Goal: Information Seeking & Learning: Learn about a topic

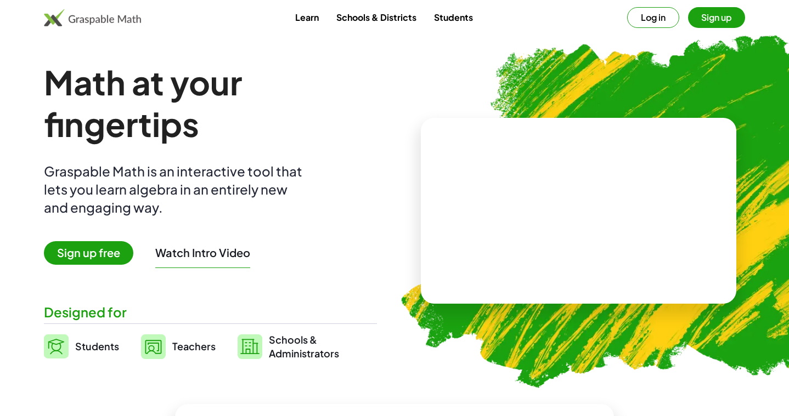
click at [164, 347] on img at bounding box center [153, 347] width 25 height 25
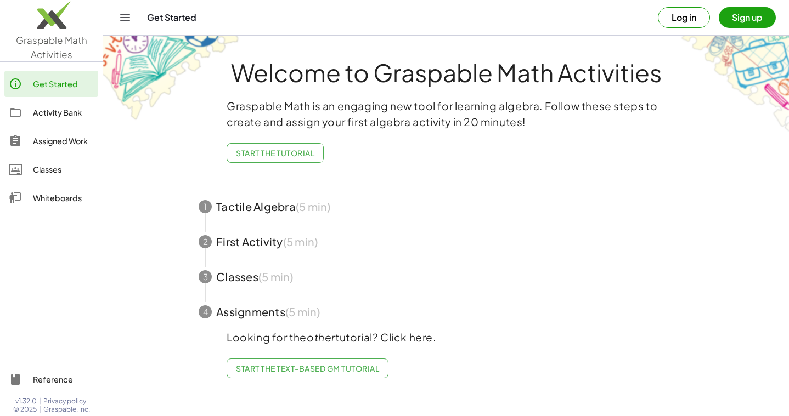
click at [742, 24] on button "Sign up" at bounding box center [746, 17] width 57 height 21
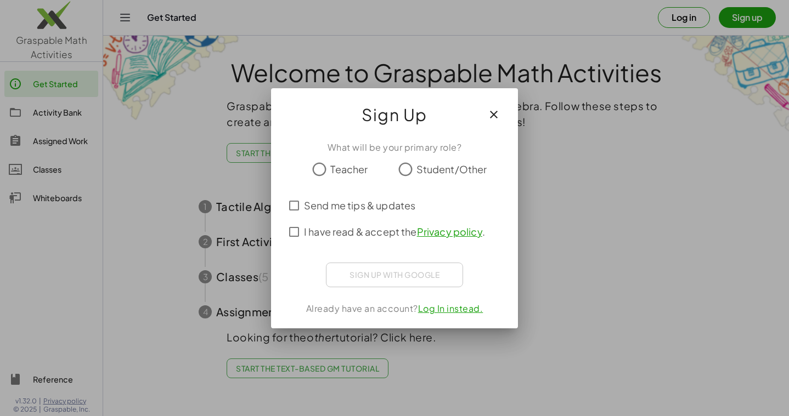
click at [332, 167] on span "Teacher" at bounding box center [348, 169] width 37 height 15
click at [304, 233] on span "I have read & accept the Privacy policy ." at bounding box center [394, 231] width 181 height 15
click at [401, 274] on div "Accedi con Google. Si apre in una nuova scheda" at bounding box center [394, 274] width 99 height 24
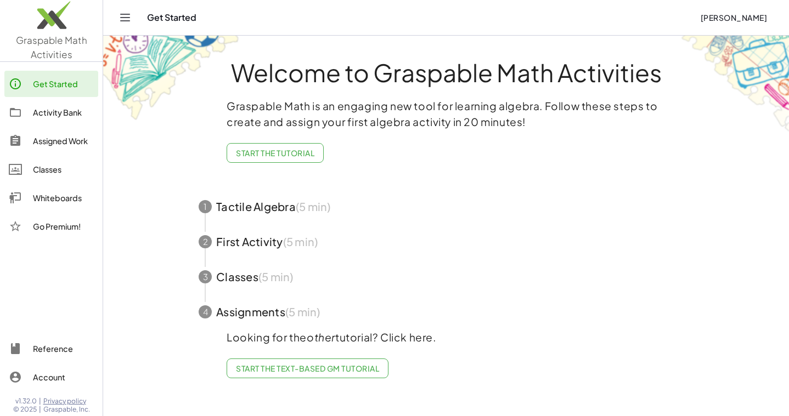
click at [348, 200] on span "button" at bounding box center [445, 206] width 521 height 35
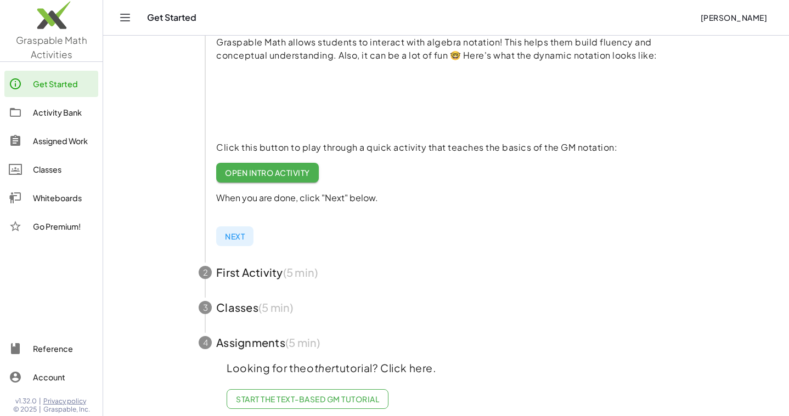
scroll to position [152, 0]
click at [251, 273] on span "button" at bounding box center [445, 271] width 521 height 35
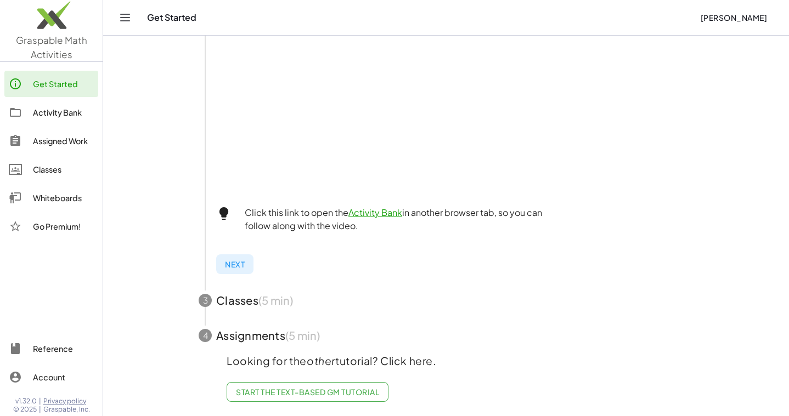
scroll to position [341, 0]
click at [261, 302] on span "button" at bounding box center [445, 301] width 521 height 35
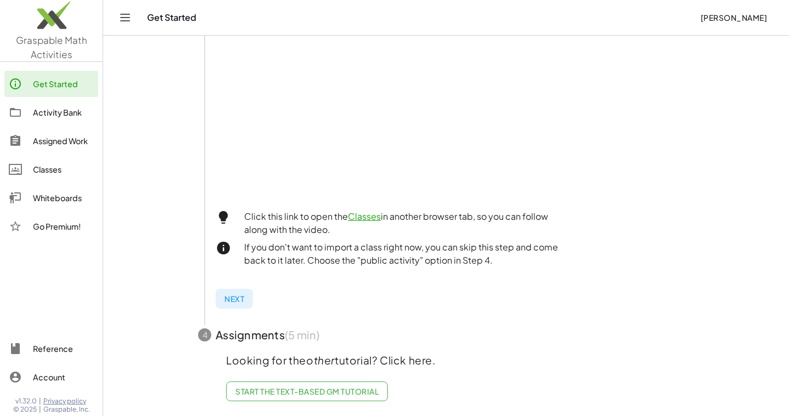
scroll to position [332, 0]
click at [278, 332] on span "button" at bounding box center [445, 336] width 521 height 35
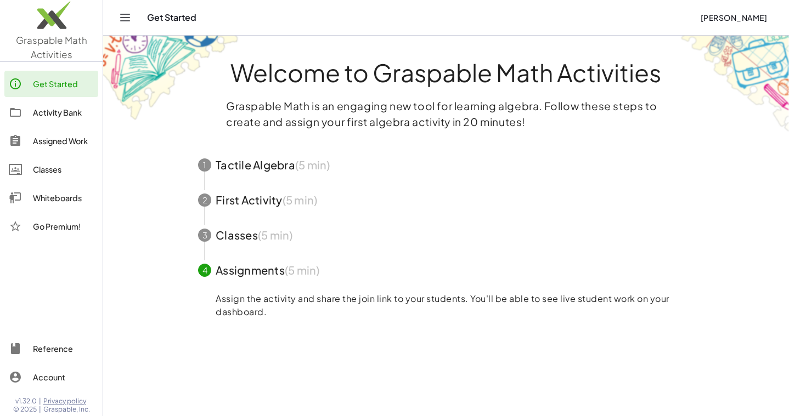
scroll to position [0, 0]
click at [43, 106] on div "Activity Bank" at bounding box center [63, 112] width 61 height 13
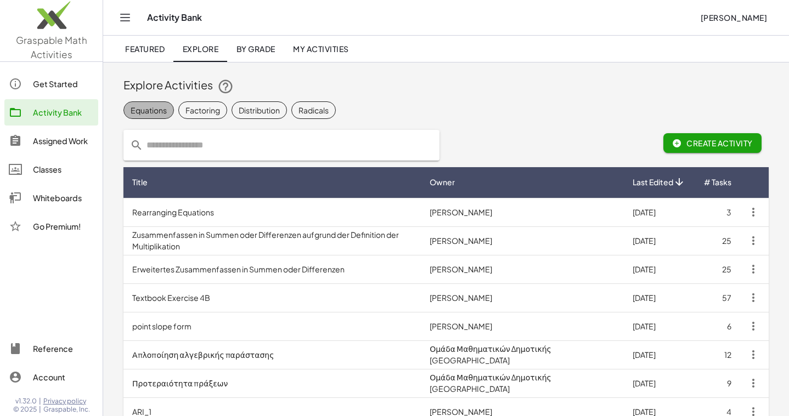
click at [166, 113] on div "Equations" at bounding box center [149, 111] width 36 height 12
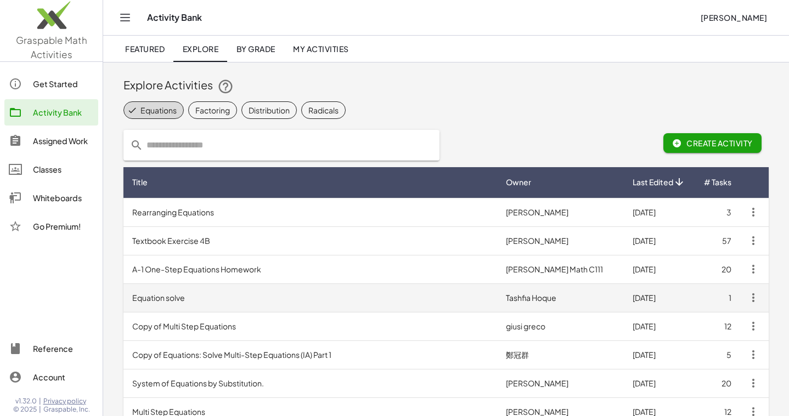
click at [214, 303] on td "Equation solve" at bounding box center [309, 298] width 373 height 29
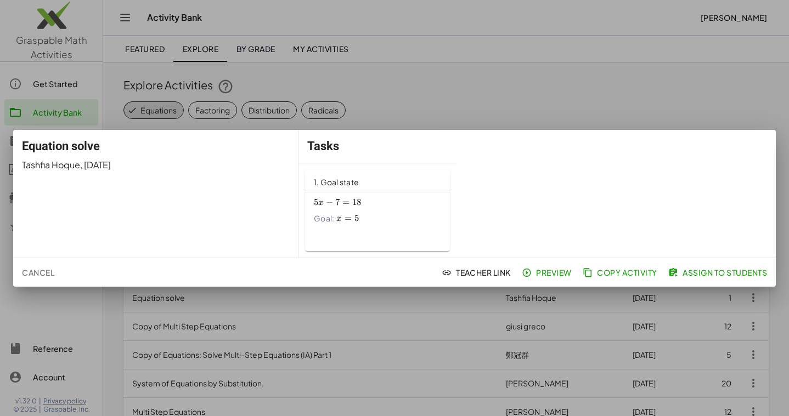
click at [377, 199] on span "5 x − 7 = 18 5x-7=18 5 x − 7 = 18" at bounding box center [377, 203] width 127 height 12
click at [489, 87] on div at bounding box center [394, 208] width 789 height 416
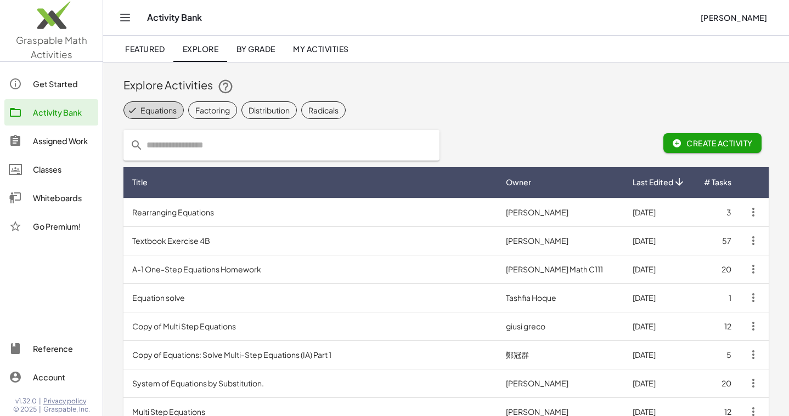
click at [316, 48] on span "My Activities" at bounding box center [321, 49] width 56 height 10
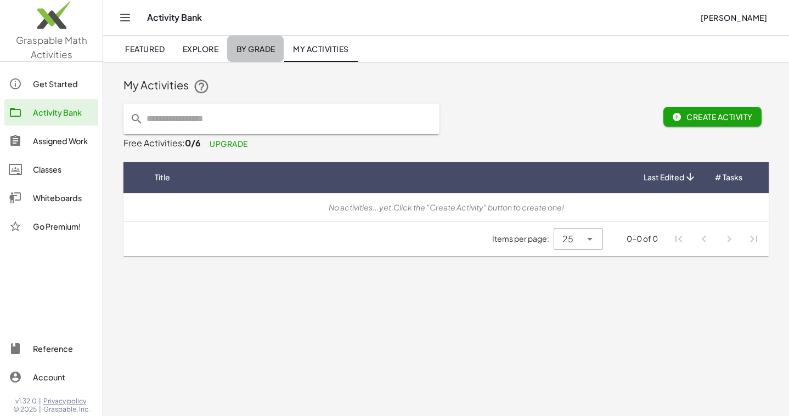
click at [263, 48] on span "By Grade" at bounding box center [255, 49] width 39 height 10
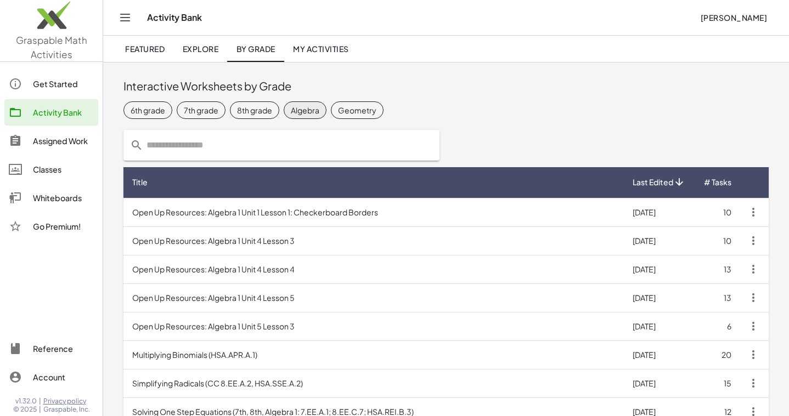
click at [306, 113] on div "Algebra" at bounding box center [305, 111] width 29 height 12
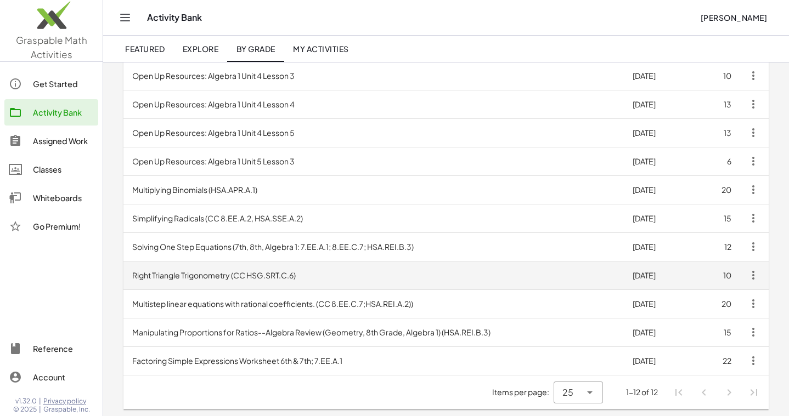
scroll to position [165, 0]
click at [307, 286] on td "Right Triangle Trigonometry (CC HSG.SRT.C.6)" at bounding box center [373, 275] width 500 height 29
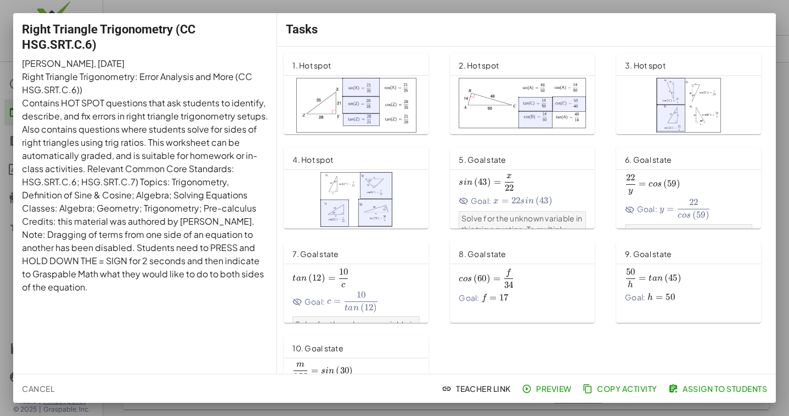
click at [2, 64] on div at bounding box center [394, 208] width 789 height 416
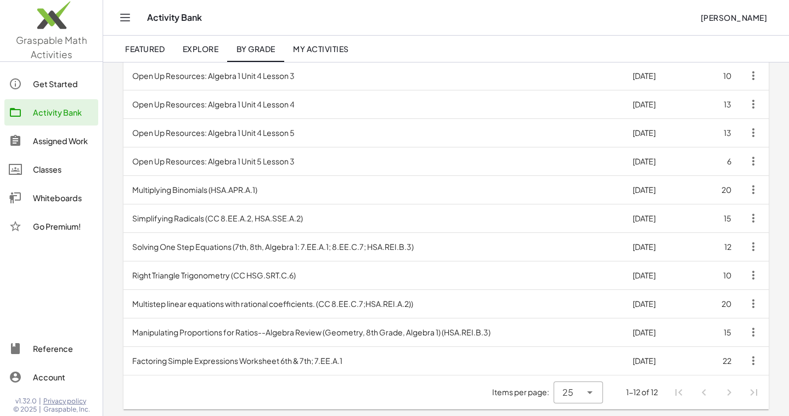
click at [57, 86] on div "Get Started" at bounding box center [63, 83] width 61 height 13
